Goal: Check status: Check status

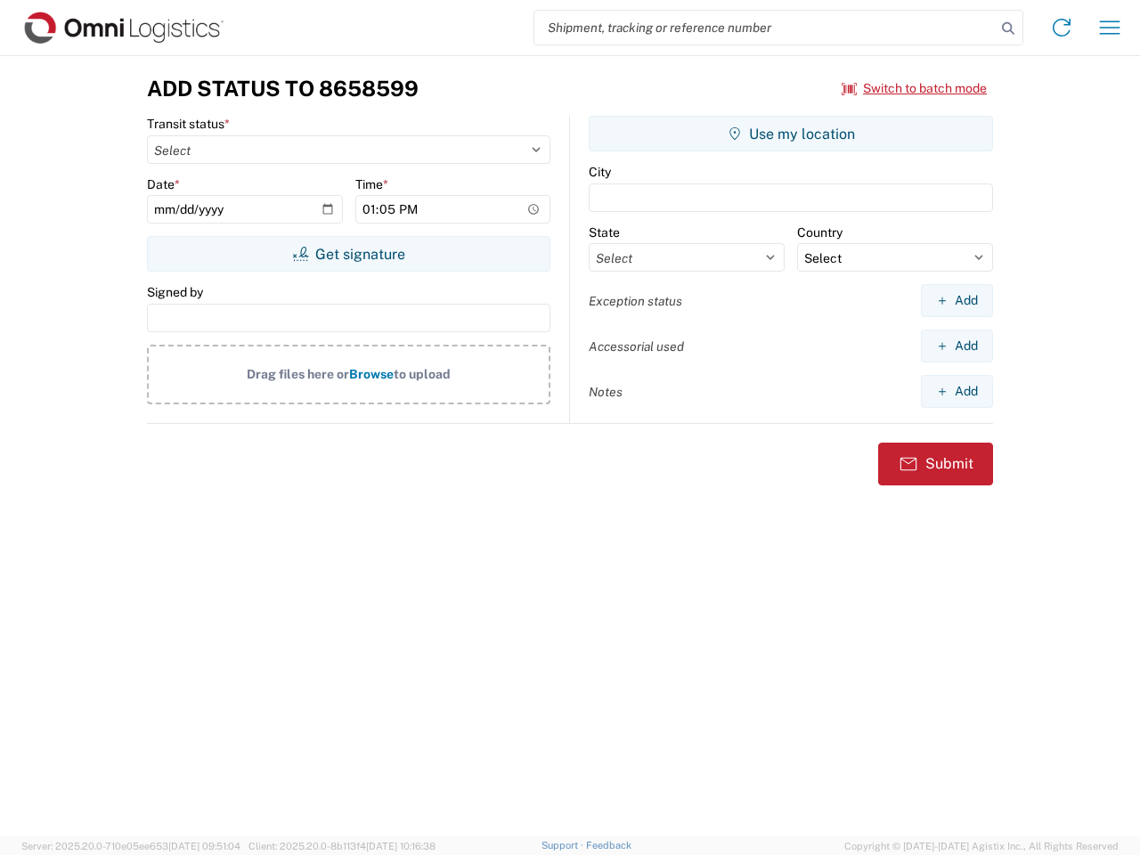
click at [765, 28] on input "search" at bounding box center [764, 28] width 461 height 34
click at [1008, 29] on icon at bounding box center [1008, 28] width 25 height 25
click at [1062, 28] on icon at bounding box center [1061, 27] width 29 height 29
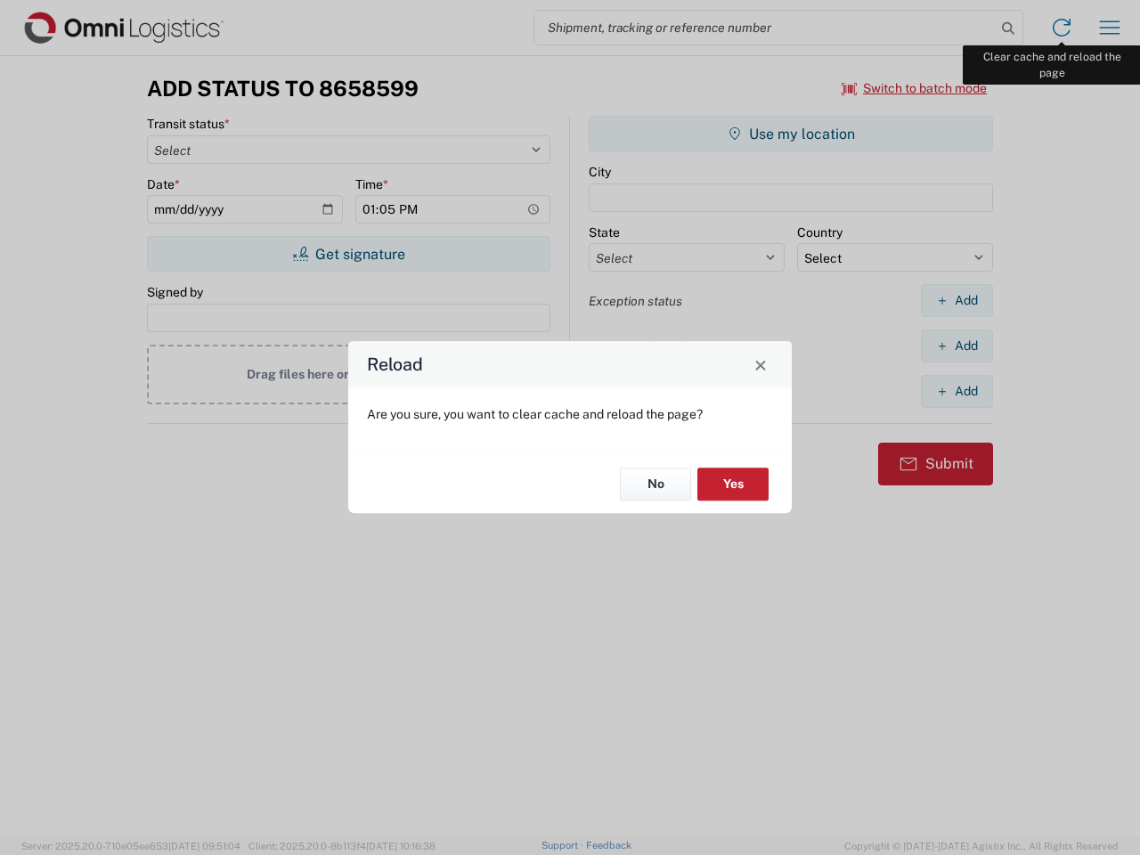
click at [1110, 28] on div "Reload Are you sure, you want to clear cache and reload the page? No Yes" at bounding box center [570, 427] width 1140 height 855
click at [915, 88] on div "Reload Are you sure, you want to clear cache and reload the page? No Yes" at bounding box center [570, 427] width 1140 height 855
click at [348, 254] on div "Reload Are you sure, you want to clear cache and reload the page? No Yes" at bounding box center [570, 427] width 1140 height 855
click at [791, 134] on div "Reload Are you sure, you want to clear cache and reload the page? No Yes" at bounding box center [570, 427] width 1140 height 855
click at [957, 300] on div "Reload Are you sure, you want to clear cache and reload the page? No Yes" at bounding box center [570, 427] width 1140 height 855
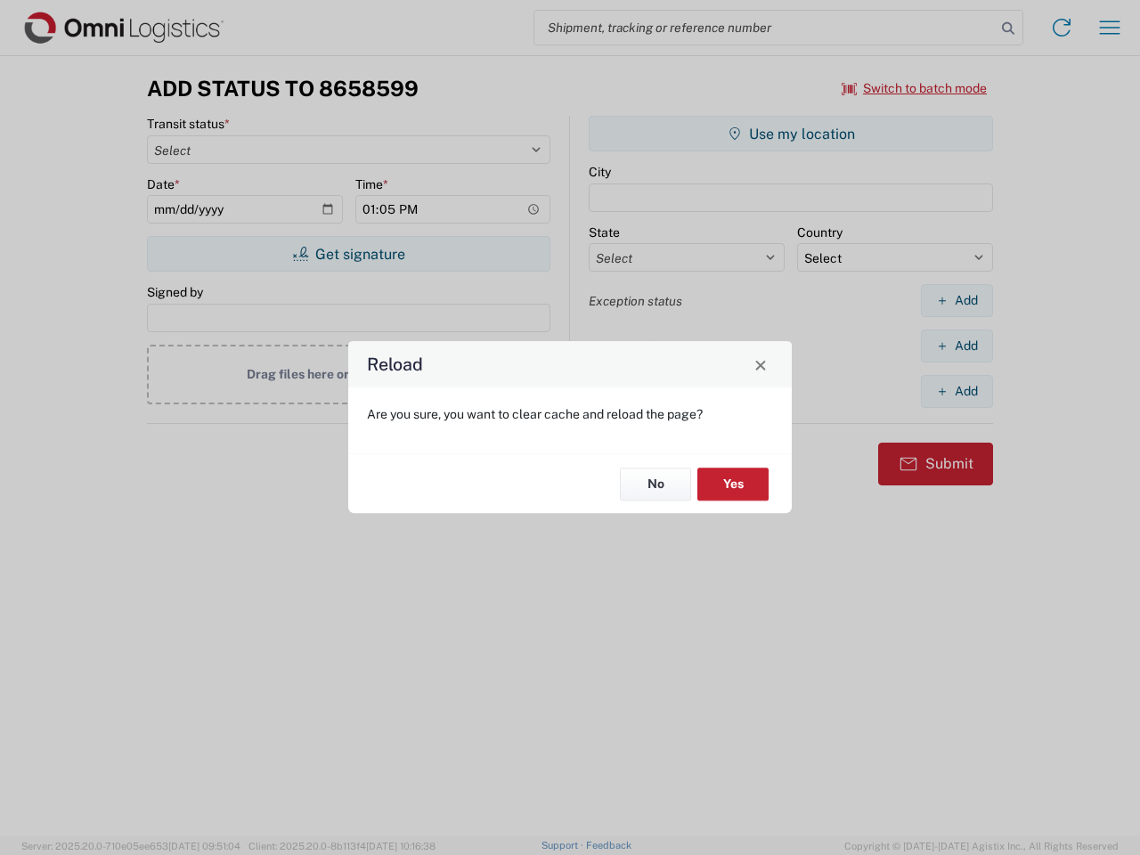
click at [957, 346] on div "Reload Are you sure, you want to clear cache and reload the page? No Yes" at bounding box center [570, 427] width 1140 height 855
click at [957, 391] on div "Reload Are you sure, you want to clear cache and reload the page? No Yes" at bounding box center [570, 427] width 1140 height 855
